Goal: Check status

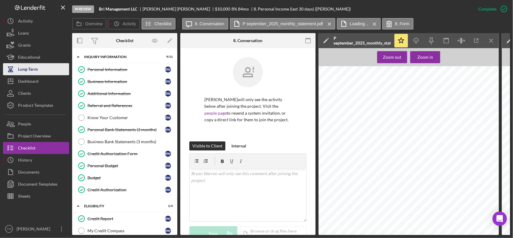
scroll to position [75, 0]
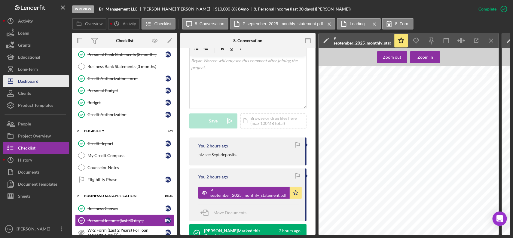
click at [38, 81] on div "Dashboard" at bounding box center [28, 82] width 20 height 14
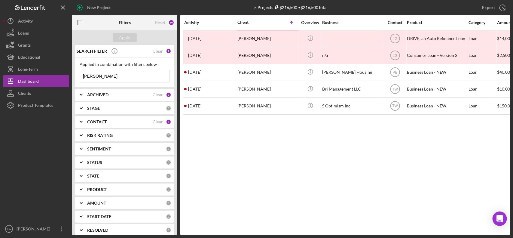
click at [110, 80] on input "[PERSON_NAME]" at bounding box center [124, 76] width 89 height 12
click at [147, 80] on input "[PERSON_NAME]" at bounding box center [124, 76] width 89 height 12
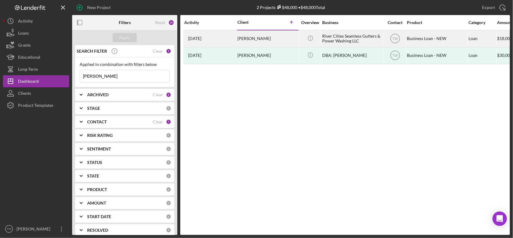
type input "[PERSON_NAME]"
click at [251, 36] on div "[PERSON_NAME]" at bounding box center [267, 39] width 60 height 16
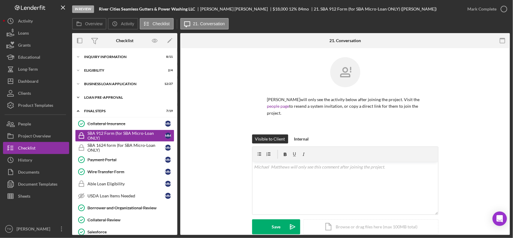
click at [102, 96] on div "LOAN PRE-APPROVAL" at bounding box center [127, 97] width 86 height 4
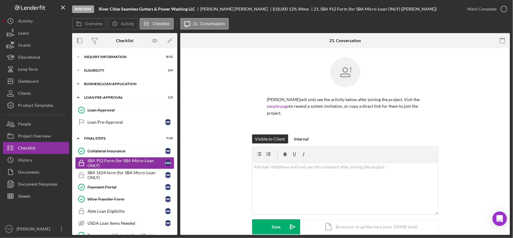
click at [105, 83] on div "BUSINESS LOAN APPLICATION" at bounding box center [127, 84] width 86 height 4
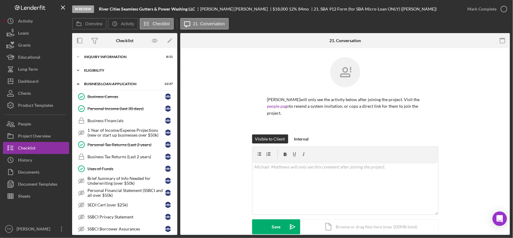
click at [104, 72] on div "Icon/Expander ELIGIBILITY 2 / 4" at bounding box center [124, 70] width 105 height 12
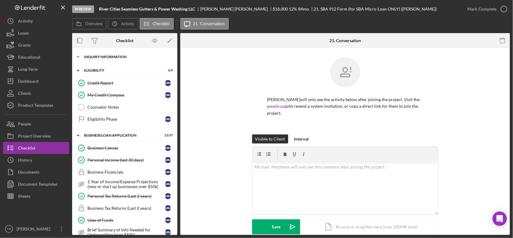
click at [110, 58] on div "INQUIRY INFORMATION" at bounding box center [127, 57] width 86 height 4
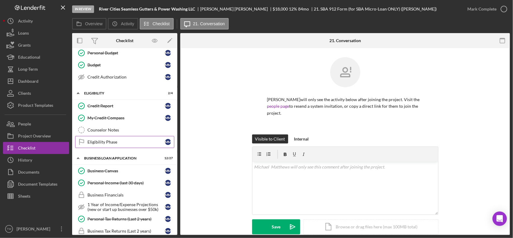
scroll to position [150, 0]
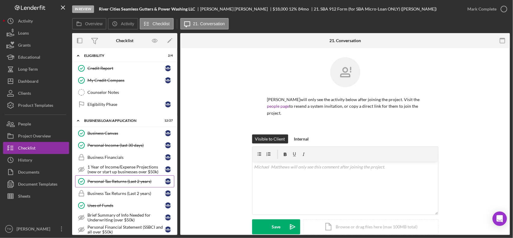
click at [119, 187] on link "Personal Tax Returns (Last 2 years) Personal Tax Returns (Last 2 years) M M" at bounding box center [124, 181] width 99 height 12
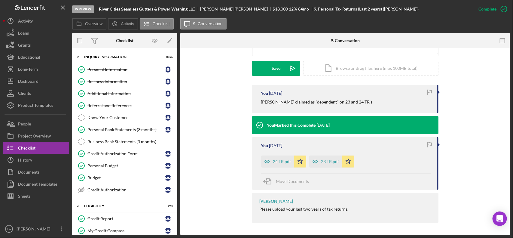
scroll to position [121, 0]
